Goal: Navigation & Orientation: Find specific page/section

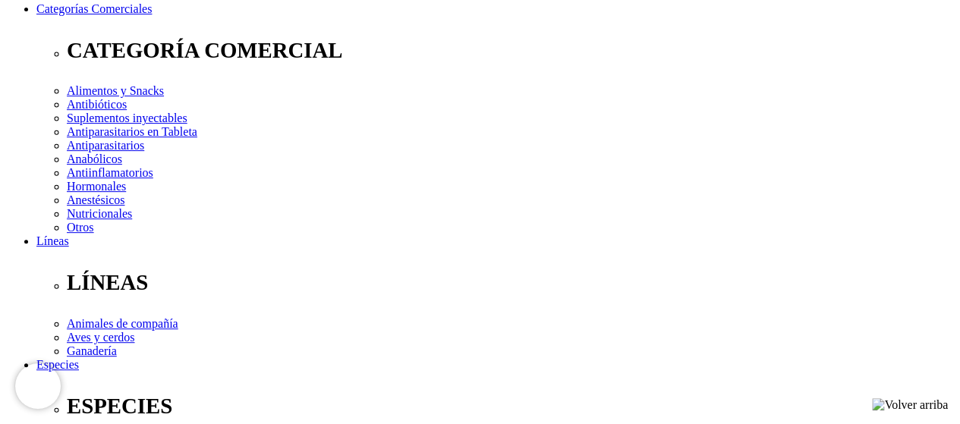
scroll to position [152, 0]
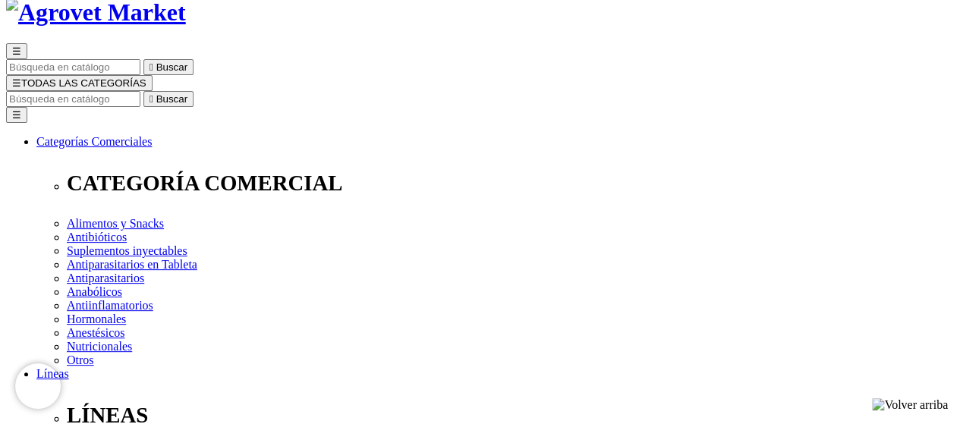
scroll to position [76, 0]
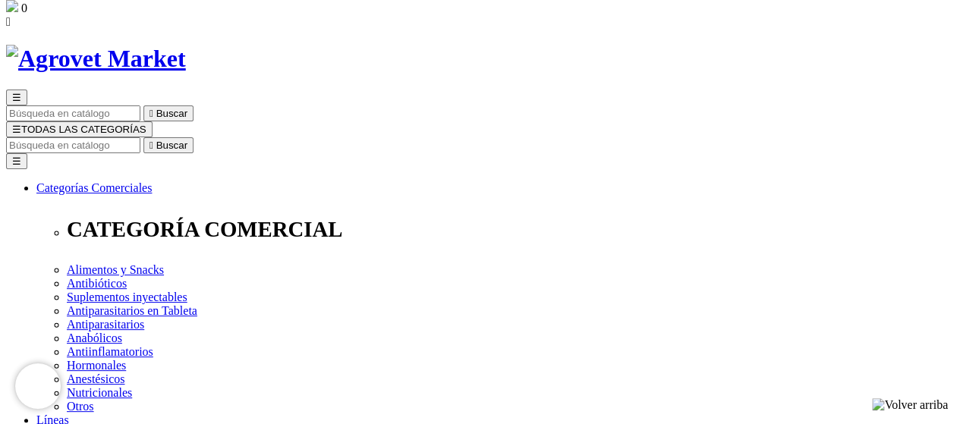
scroll to position [0, 0]
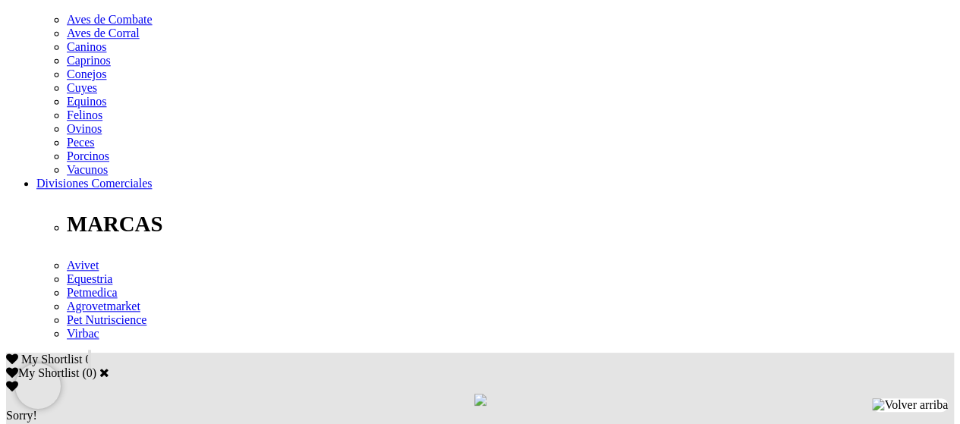
scroll to position [683, 0]
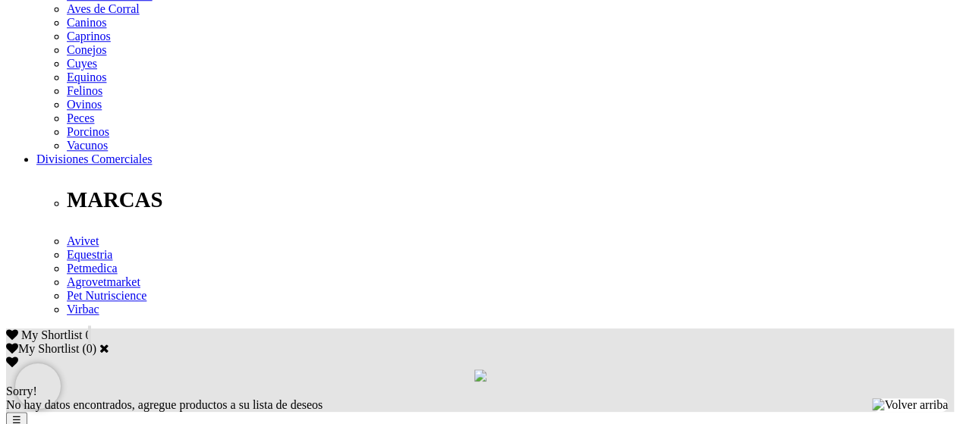
drag, startPoint x: 255, startPoint y: 273, endPoint x: 316, endPoint y: 278, distance: 61.6
copy div "Virbac  OK Virbac Hay 11 productos. Ordenar por: Relevancia  Best sellers Rel…"
